Goal: Transaction & Acquisition: Purchase product/service

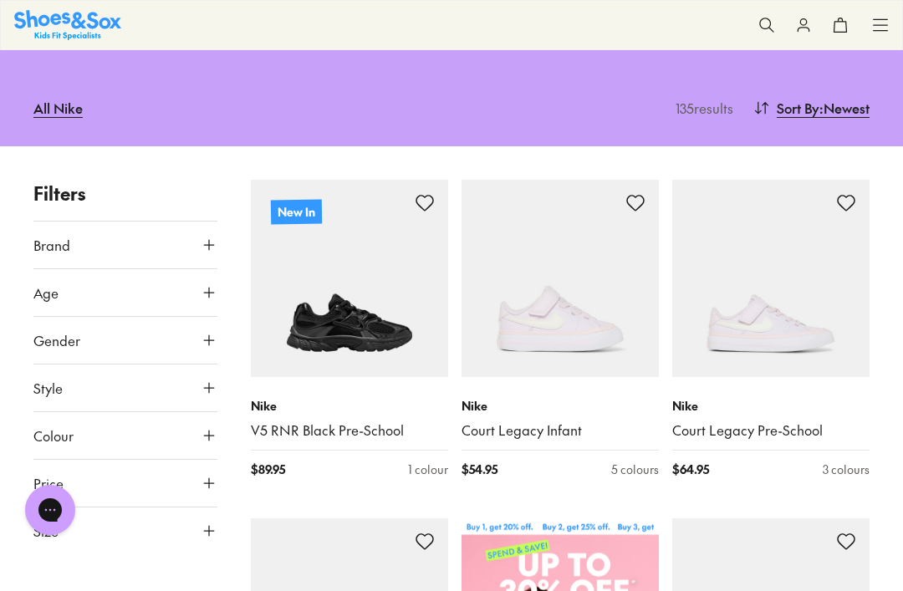
click at [422, 208] on icon at bounding box center [425, 203] width 20 height 20
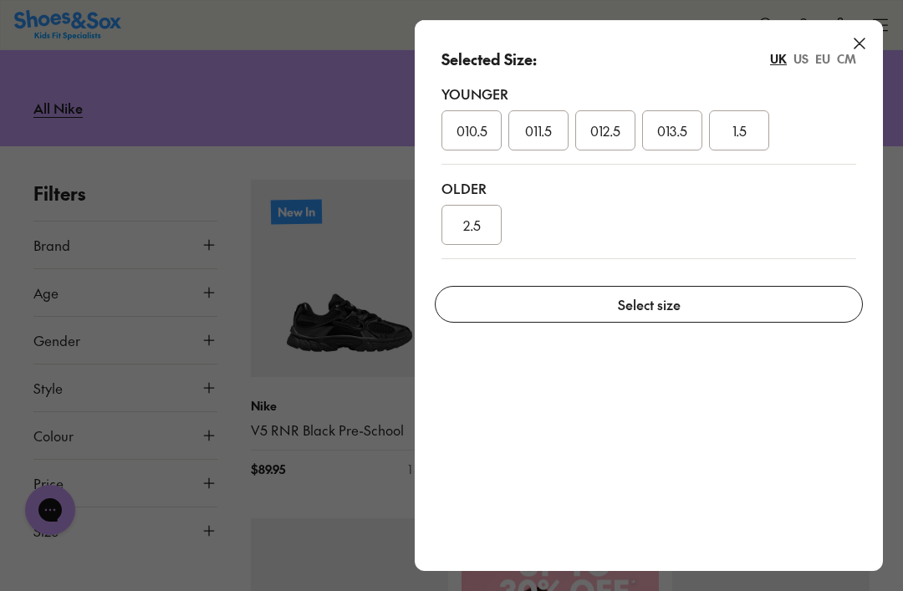
click at [873, 43] on div "Selected Size: [GEOGRAPHIC_DATA] [GEOGRAPHIC_DATA] EU CM Younger 010.5 011.5 01…" at bounding box center [649, 146] width 468 height 252
click at [873, 42] on div "Selected Size: [GEOGRAPHIC_DATA] [GEOGRAPHIC_DATA] EU CM Younger 010.5 011.5 01…" at bounding box center [649, 146] width 468 height 252
click at [858, 52] on icon at bounding box center [859, 43] width 20 height 20
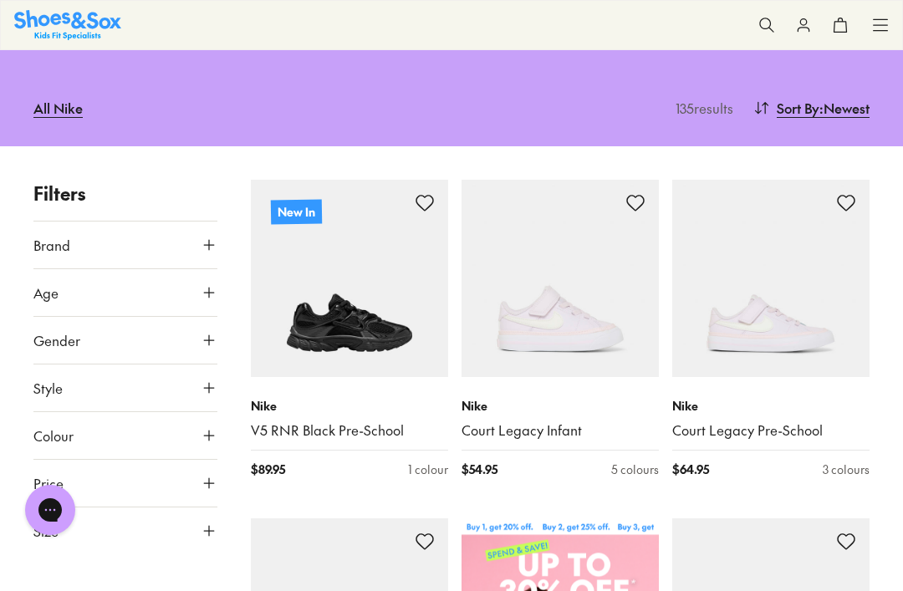
click at [415, 194] on icon at bounding box center [425, 203] width 20 height 20
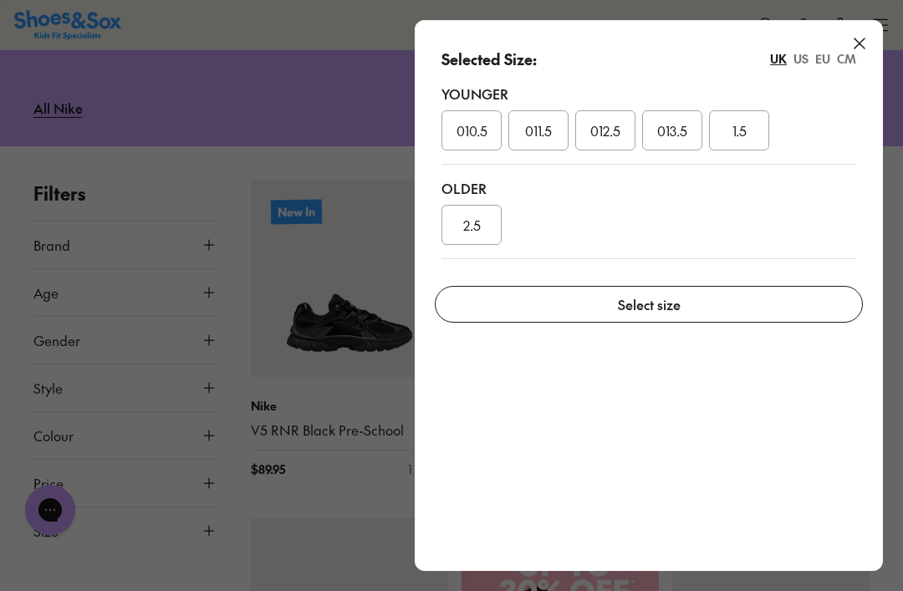
click at [879, 30] on div "Selected Size: [GEOGRAPHIC_DATA] [GEOGRAPHIC_DATA] EU CM Younger 010.5 011.5 01…" at bounding box center [649, 146] width 468 height 252
click at [852, 43] on icon at bounding box center [859, 43] width 20 height 20
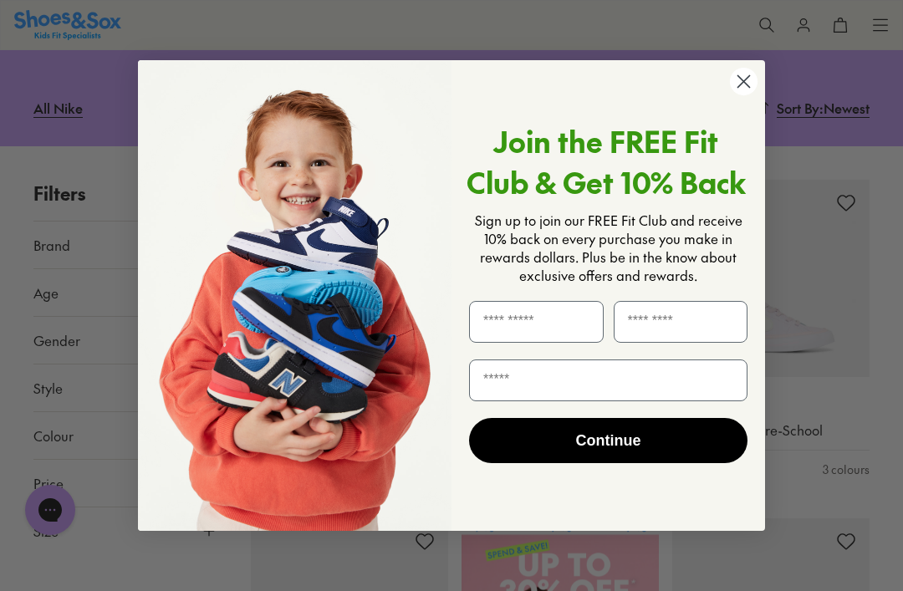
click at [753, 95] on circle "Close dialog" at bounding box center [744, 82] width 28 height 28
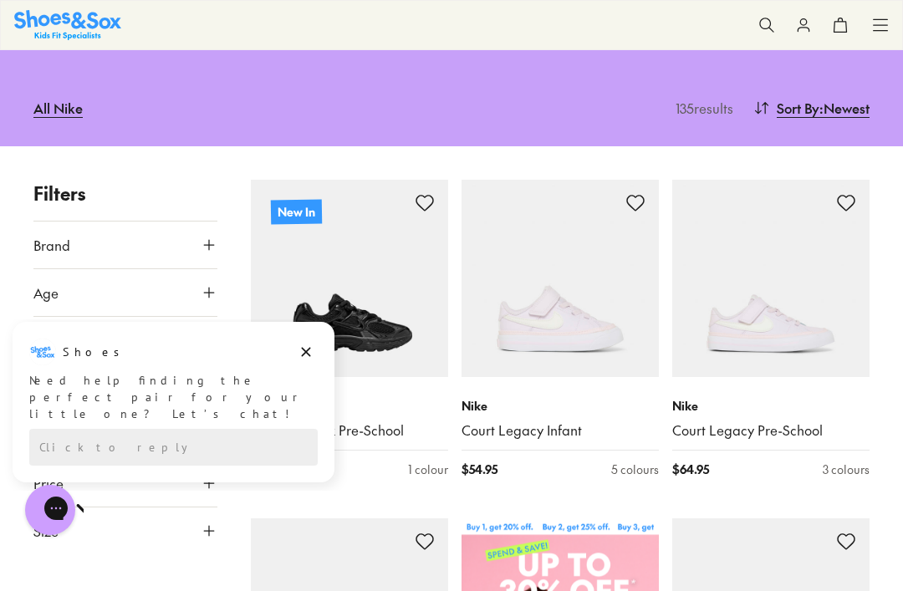
click at [205, 255] on button "Brand" at bounding box center [125, 244] width 184 height 47
click at [215, 241] on icon at bounding box center [209, 245] width 17 height 17
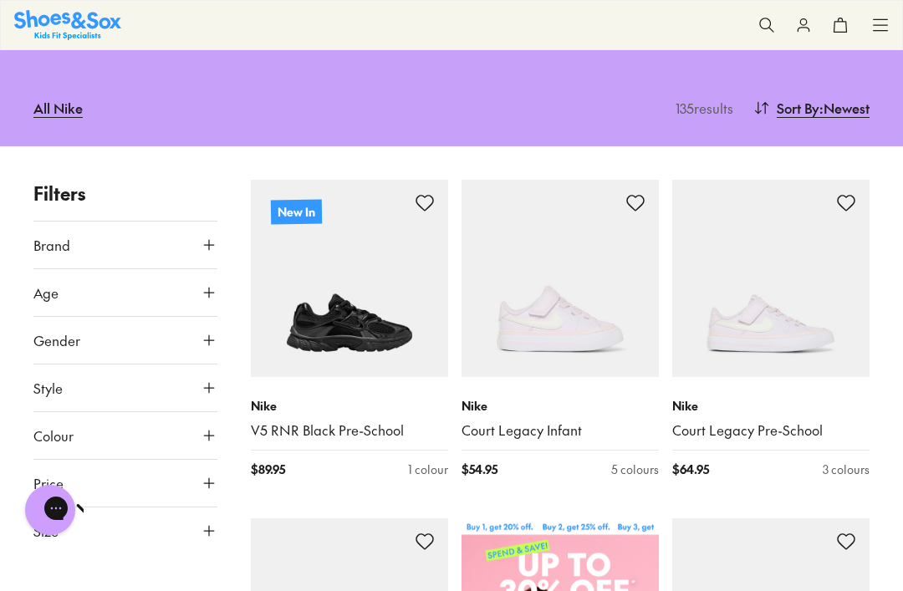
click at [303, 399] on p "Nike" at bounding box center [349, 406] width 197 height 18
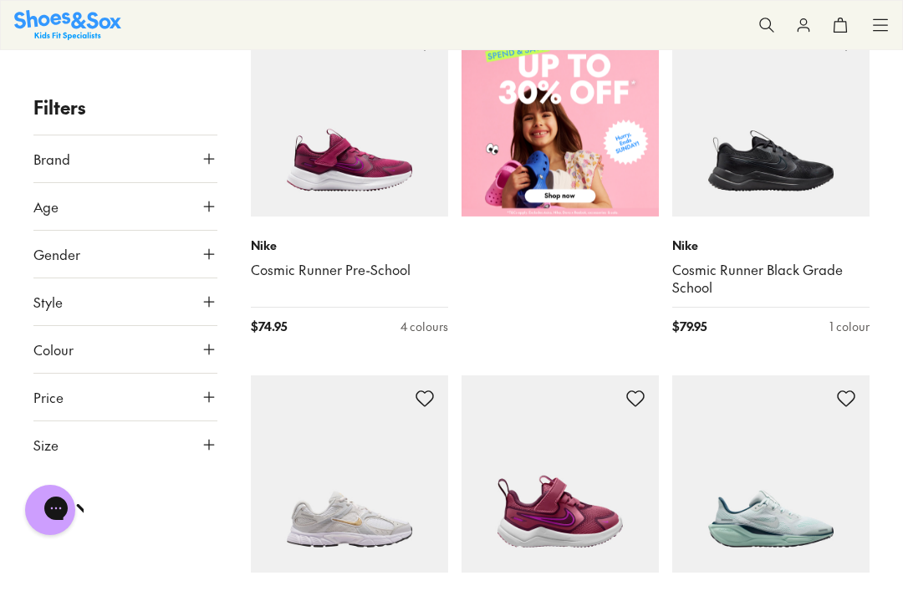
scroll to position [710, 0]
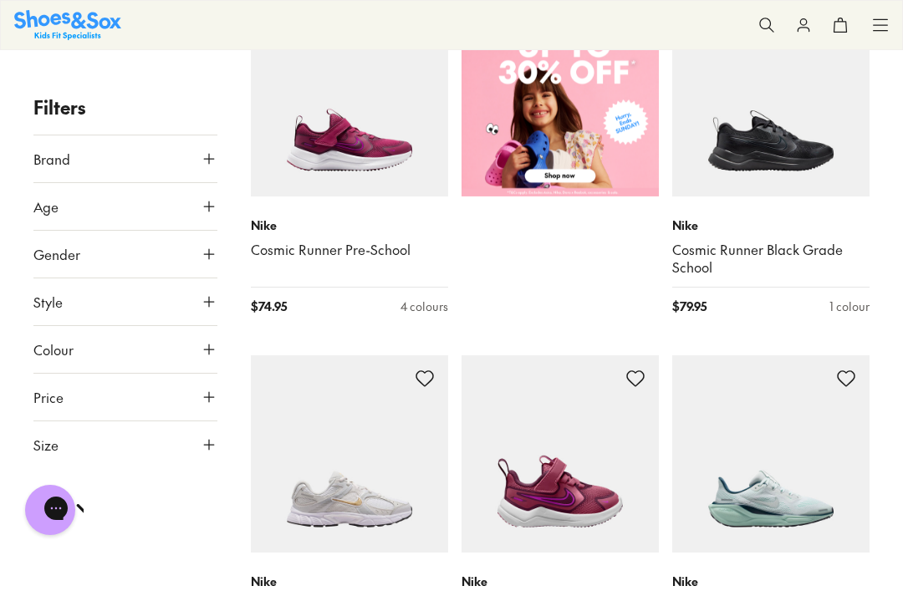
click at [847, 372] on icon at bounding box center [846, 379] width 20 height 20
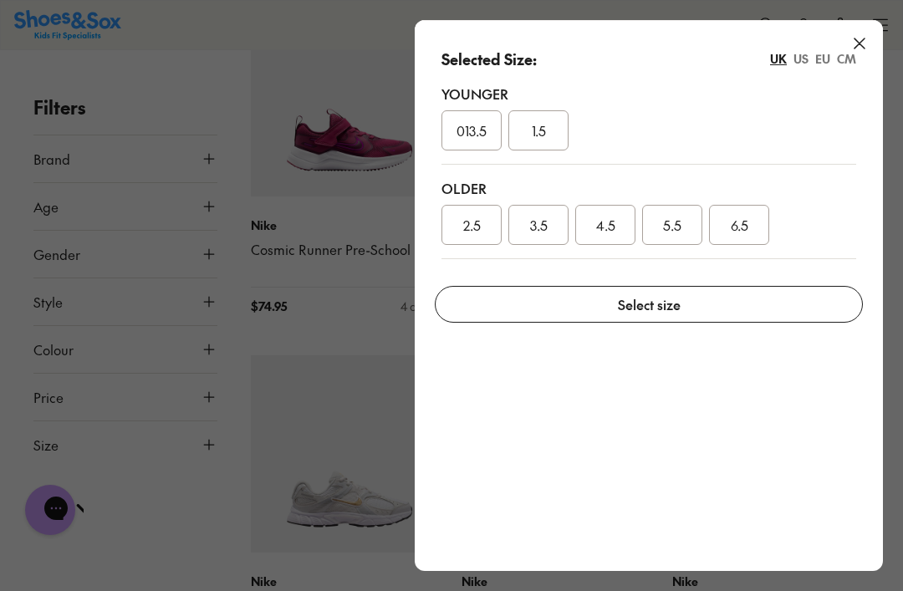
click at [867, 34] on icon at bounding box center [859, 43] width 20 height 20
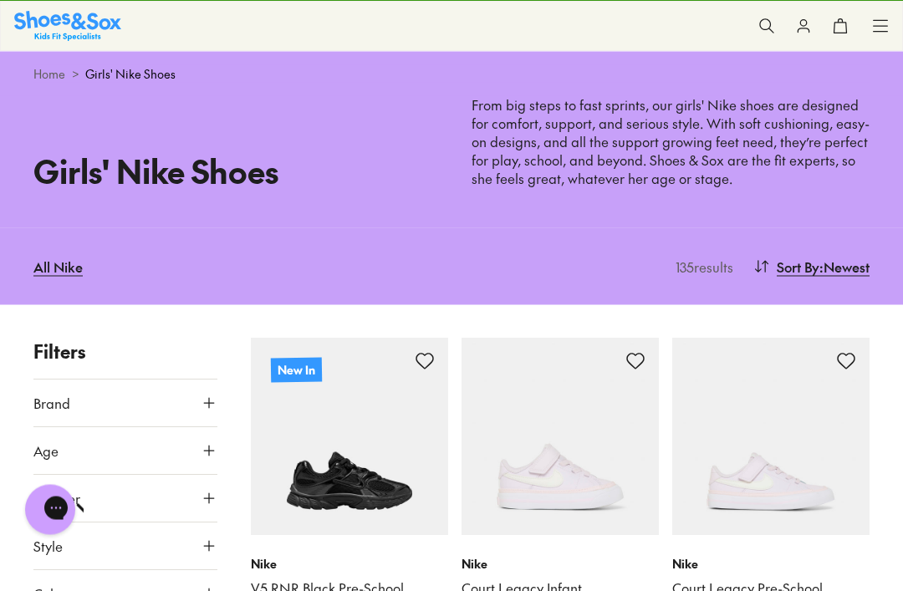
scroll to position [0, 0]
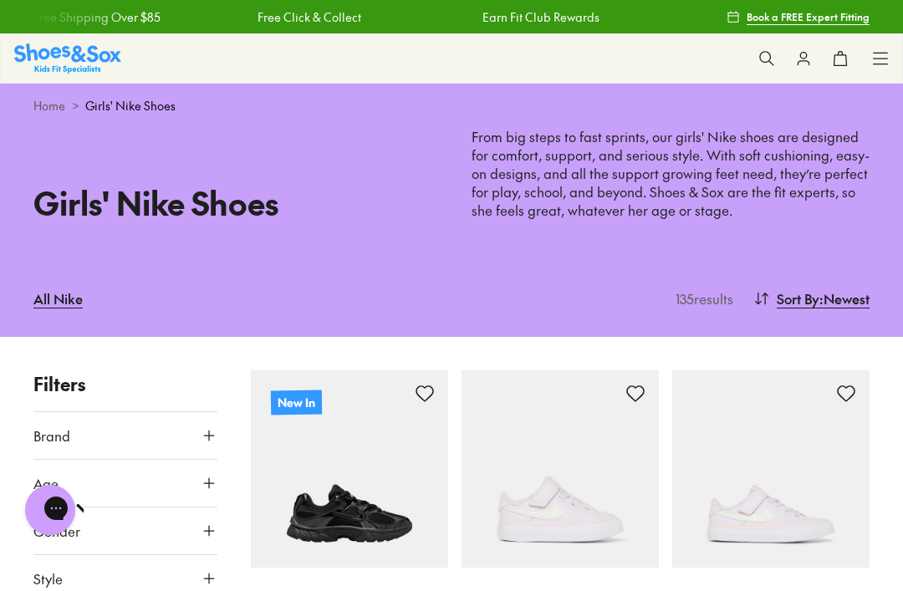
click at [761, 47] on button at bounding box center [766, 58] width 37 height 37
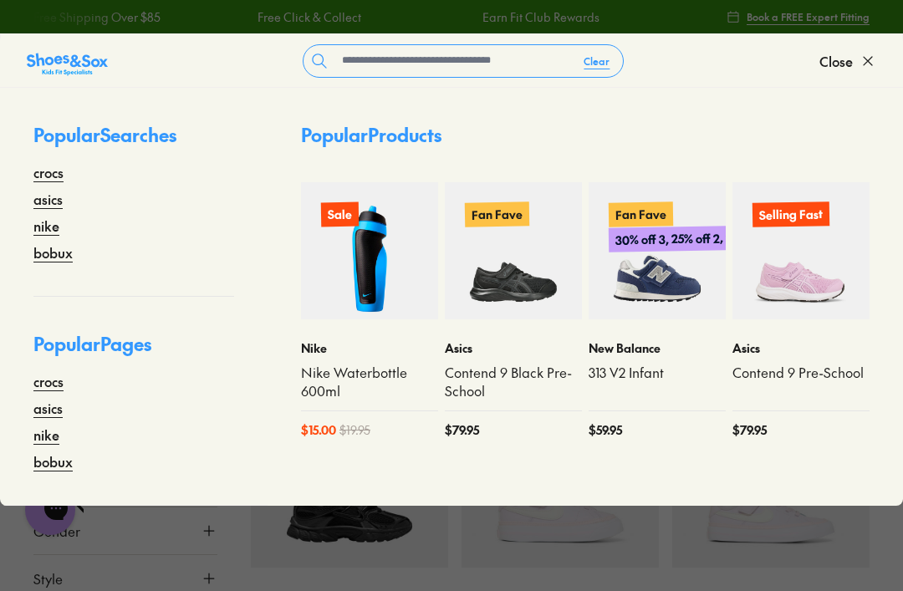
click at [53, 181] on link "crocs" at bounding box center [48, 172] width 30 height 20
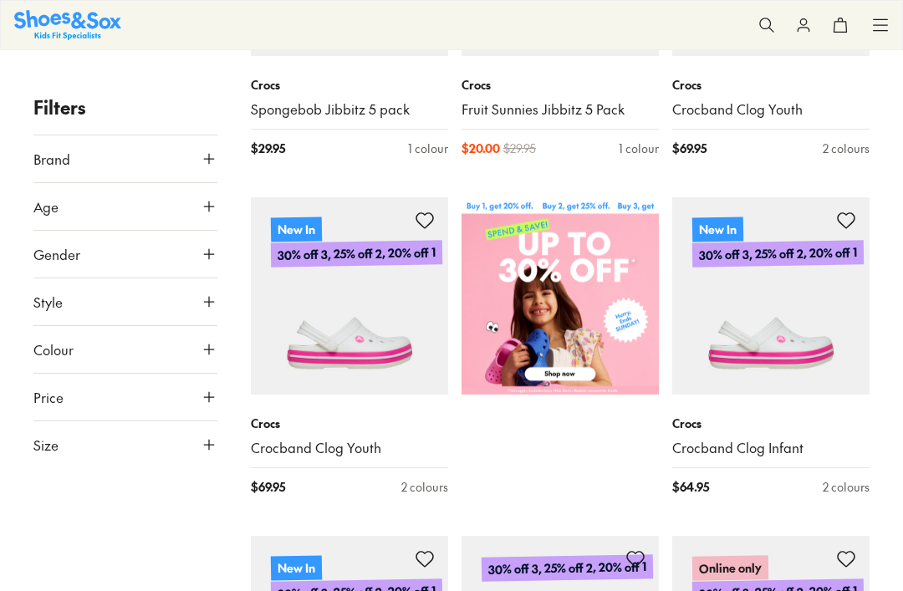
scroll to position [322, 0]
